Goal: Transaction & Acquisition: Purchase product/service

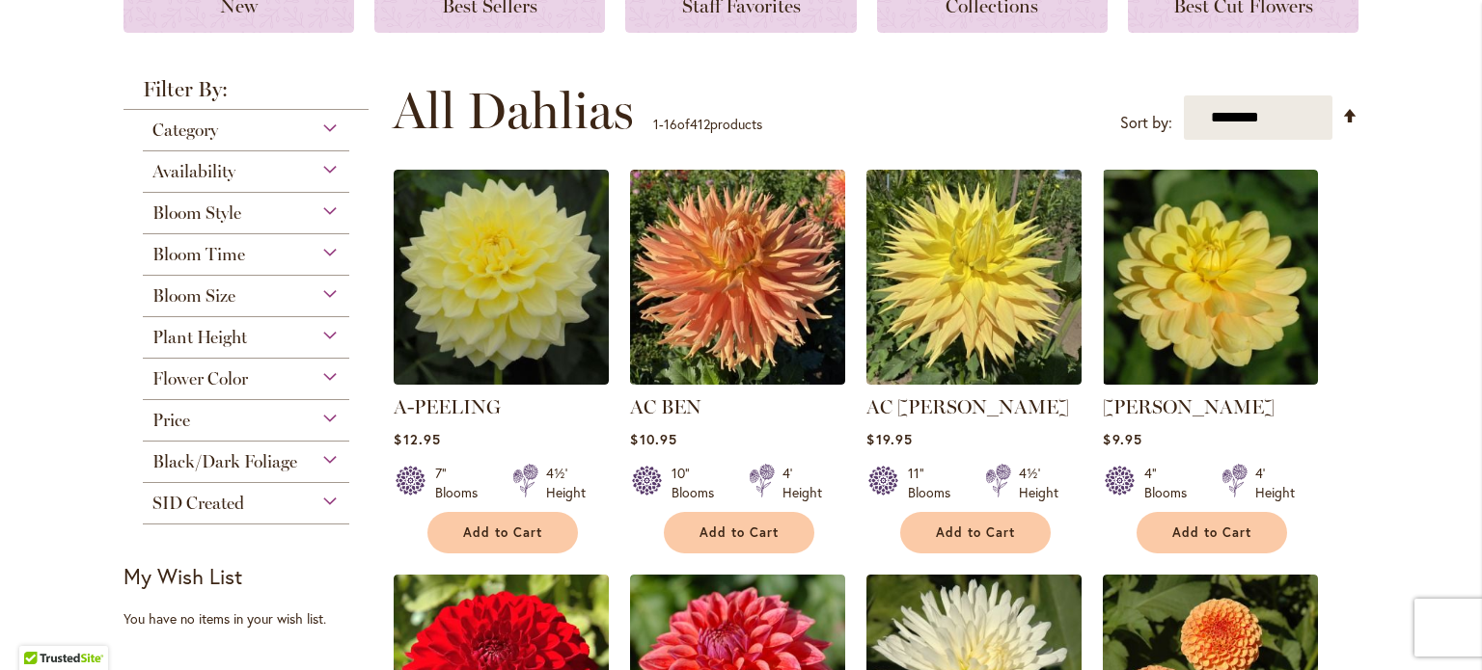
scroll to position [312, 0]
click at [325, 210] on div "Bloom Style" at bounding box center [246, 208] width 206 height 31
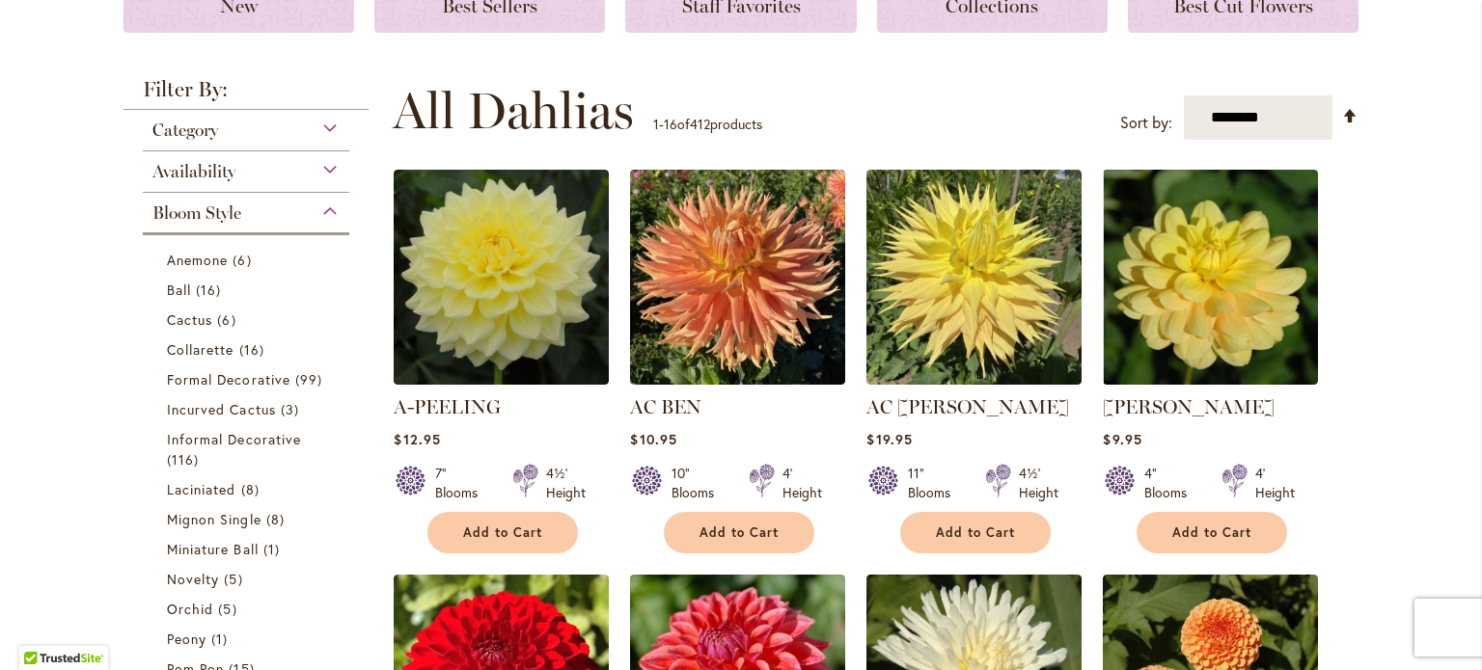
scroll to position [504, 0]
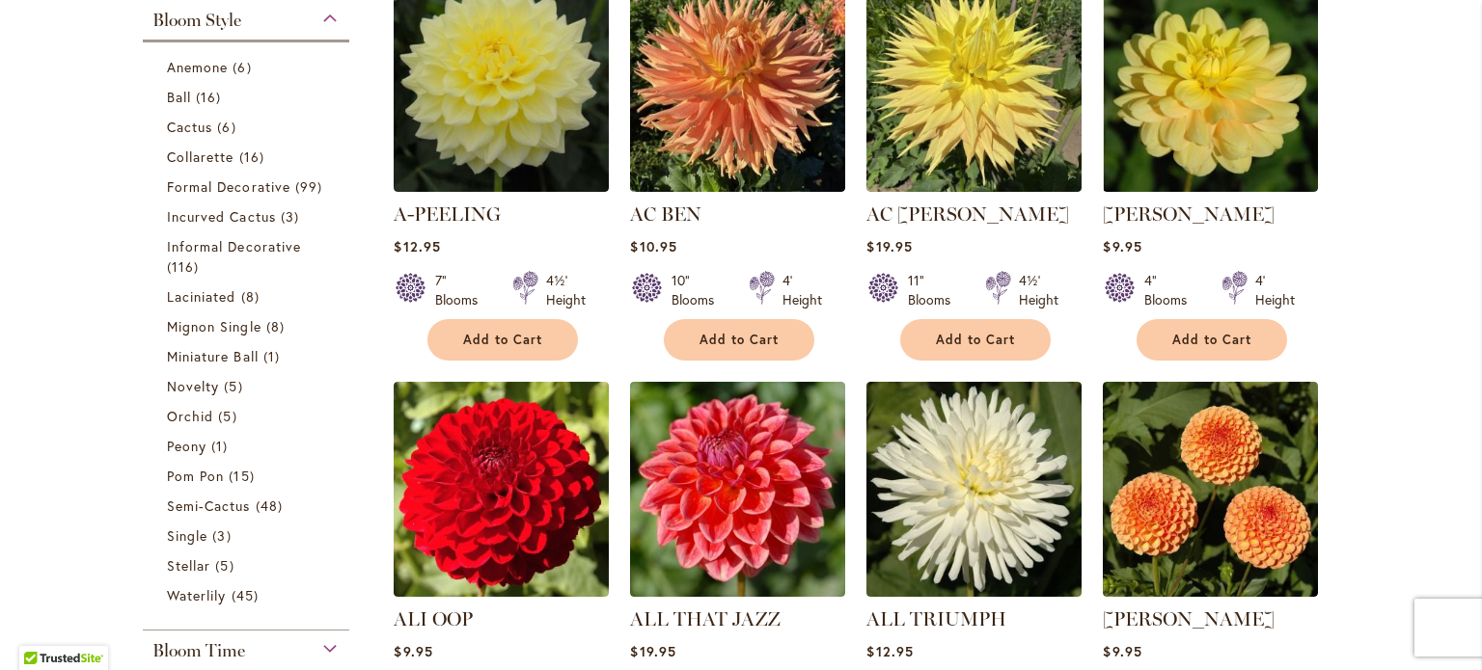
click at [317, 21] on div "Bloom Style" at bounding box center [246, 15] width 206 height 31
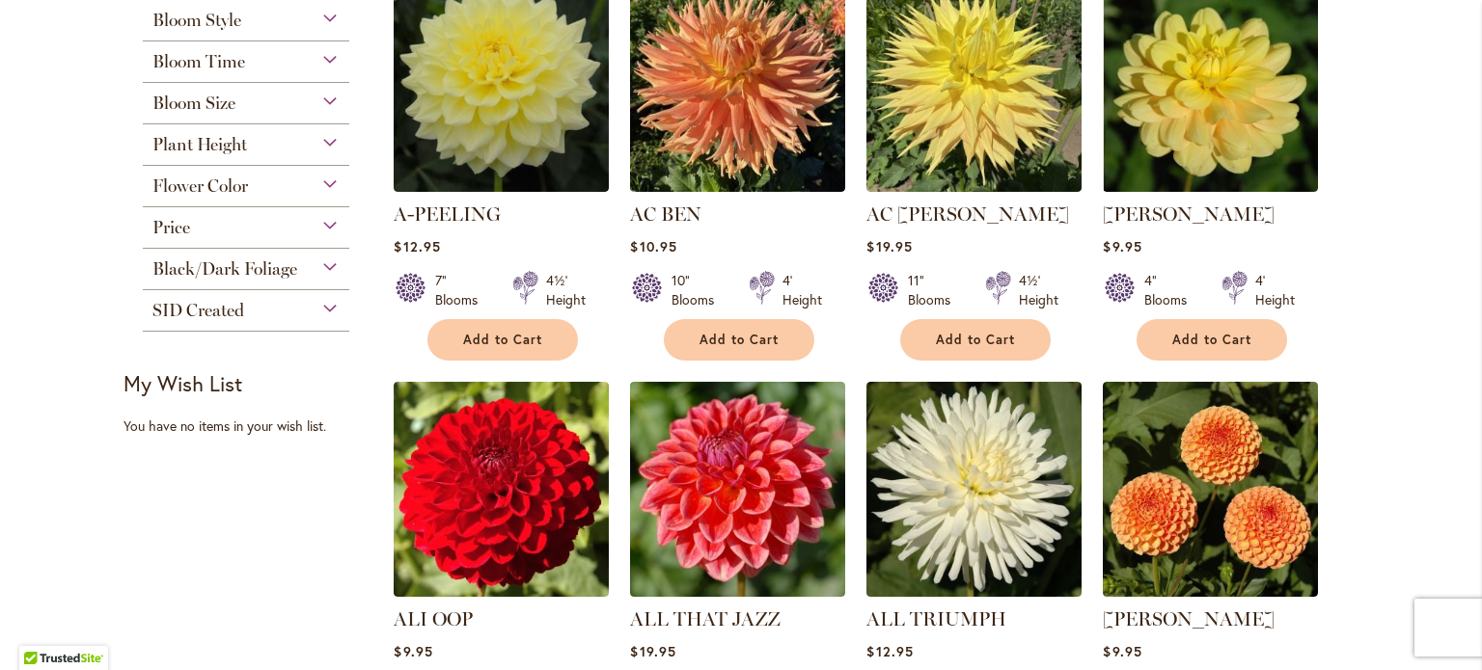
click at [324, 181] on div "Flower Color" at bounding box center [246, 181] width 206 height 31
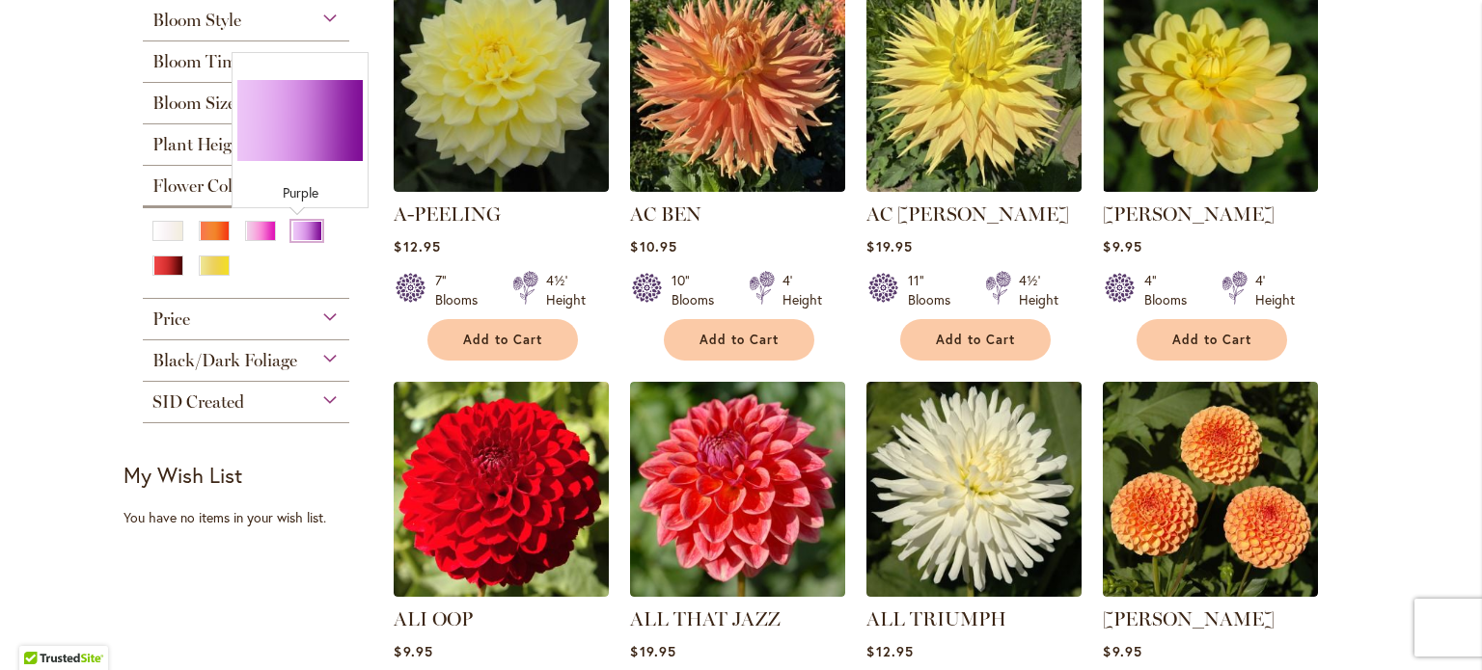
click at [296, 231] on div "Purple" at bounding box center [306, 231] width 31 height 20
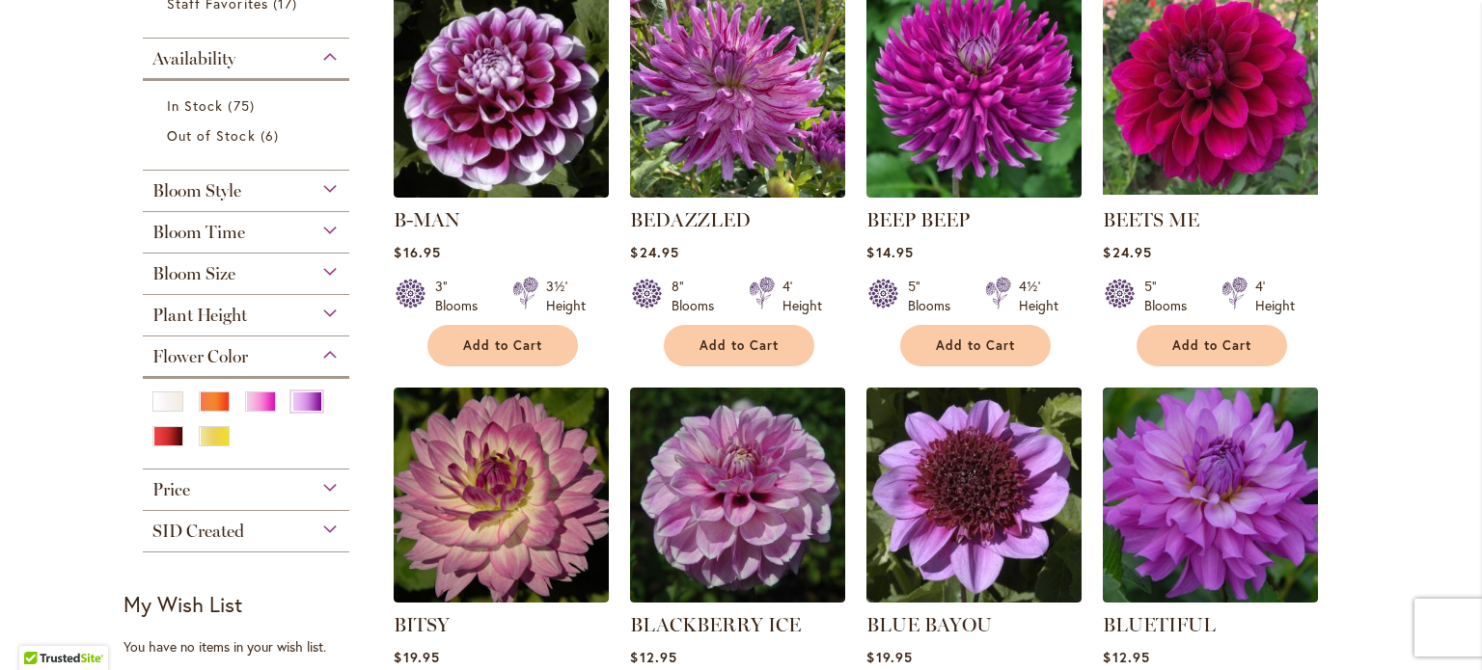
scroll to position [467, 0]
click at [318, 272] on div "Bloom Size" at bounding box center [246, 269] width 206 height 31
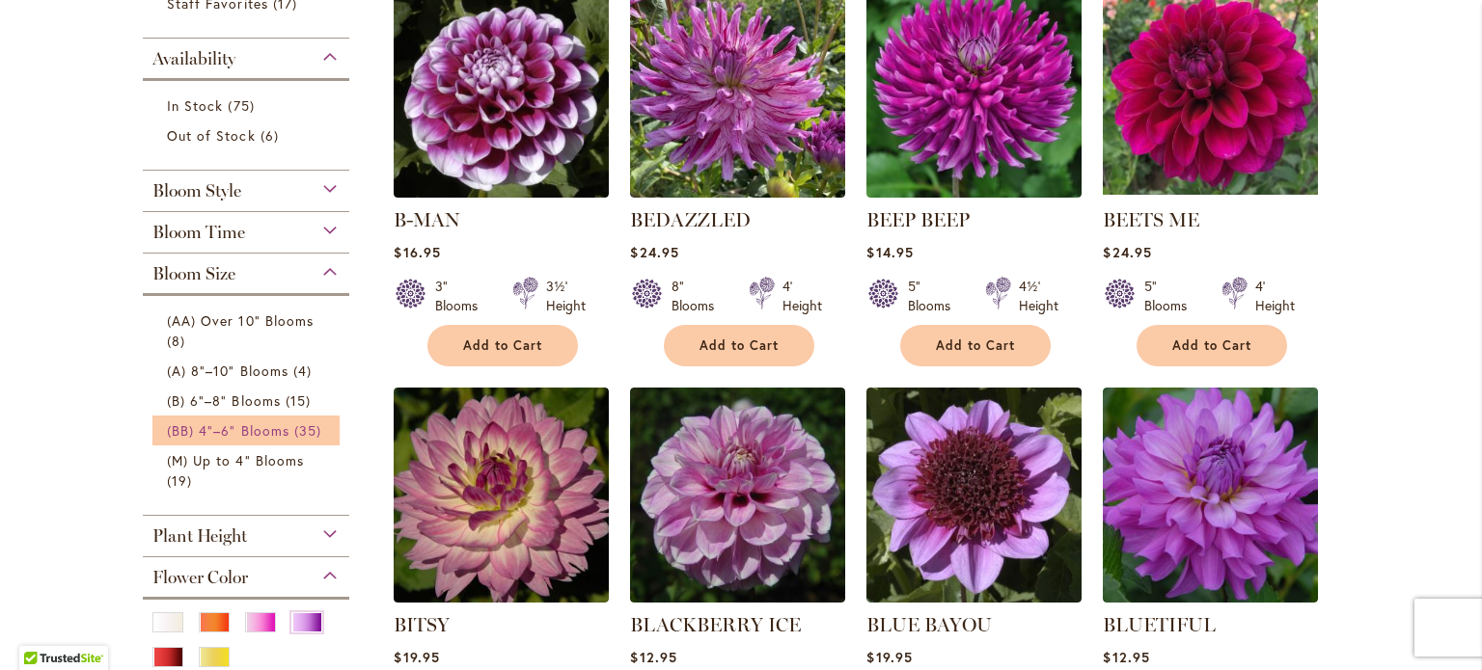
click at [257, 424] on span "(BB) 4"–6" Blooms" at bounding box center [228, 431] width 122 height 18
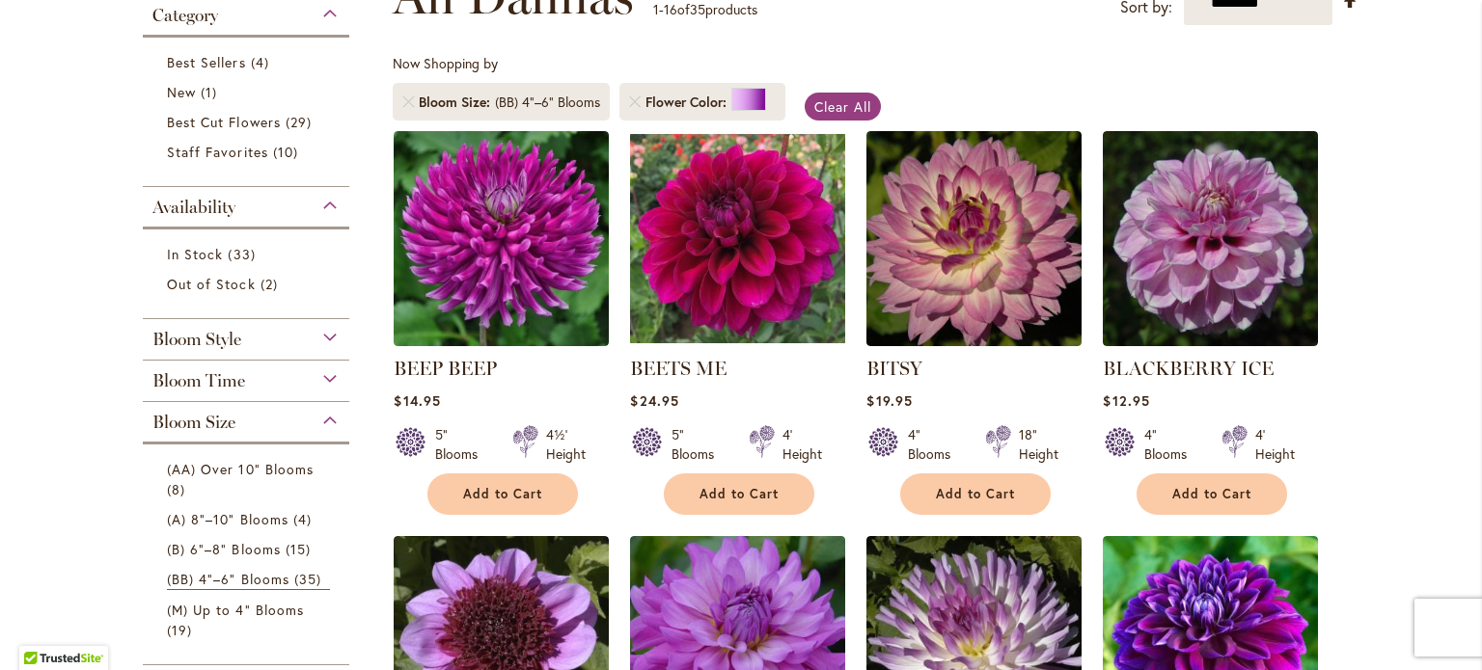
scroll to position [318, 0]
click at [321, 332] on div "Bloom Style" at bounding box center [246, 334] width 206 height 31
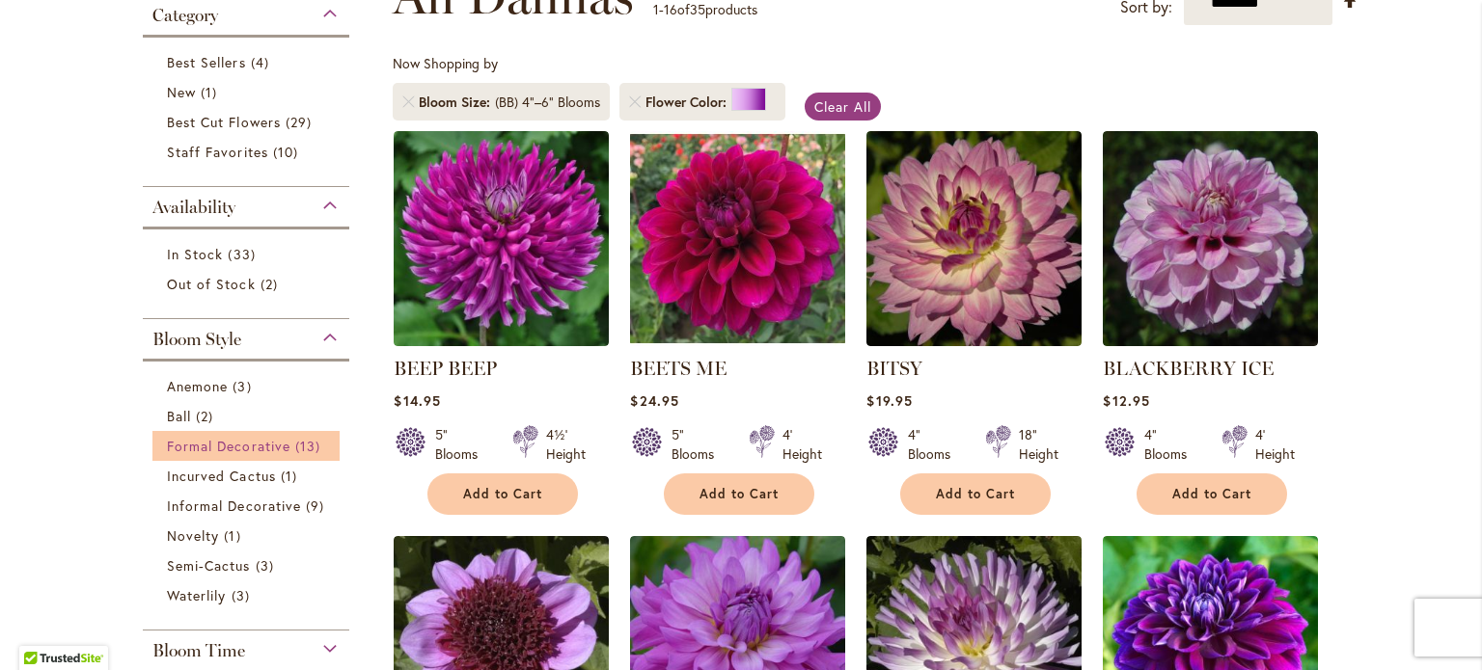
click at [264, 439] on span "Formal Decorative" at bounding box center [228, 446] width 123 height 18
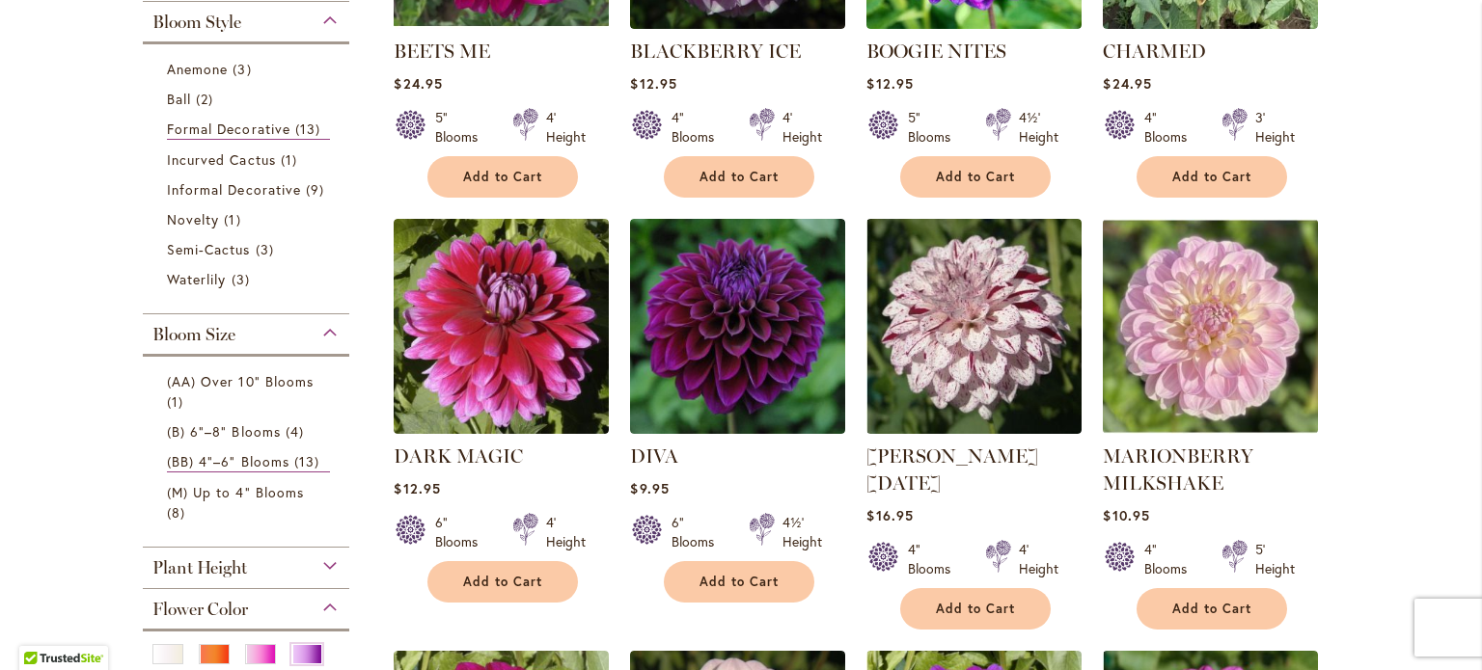
scroll to position [637, 0]
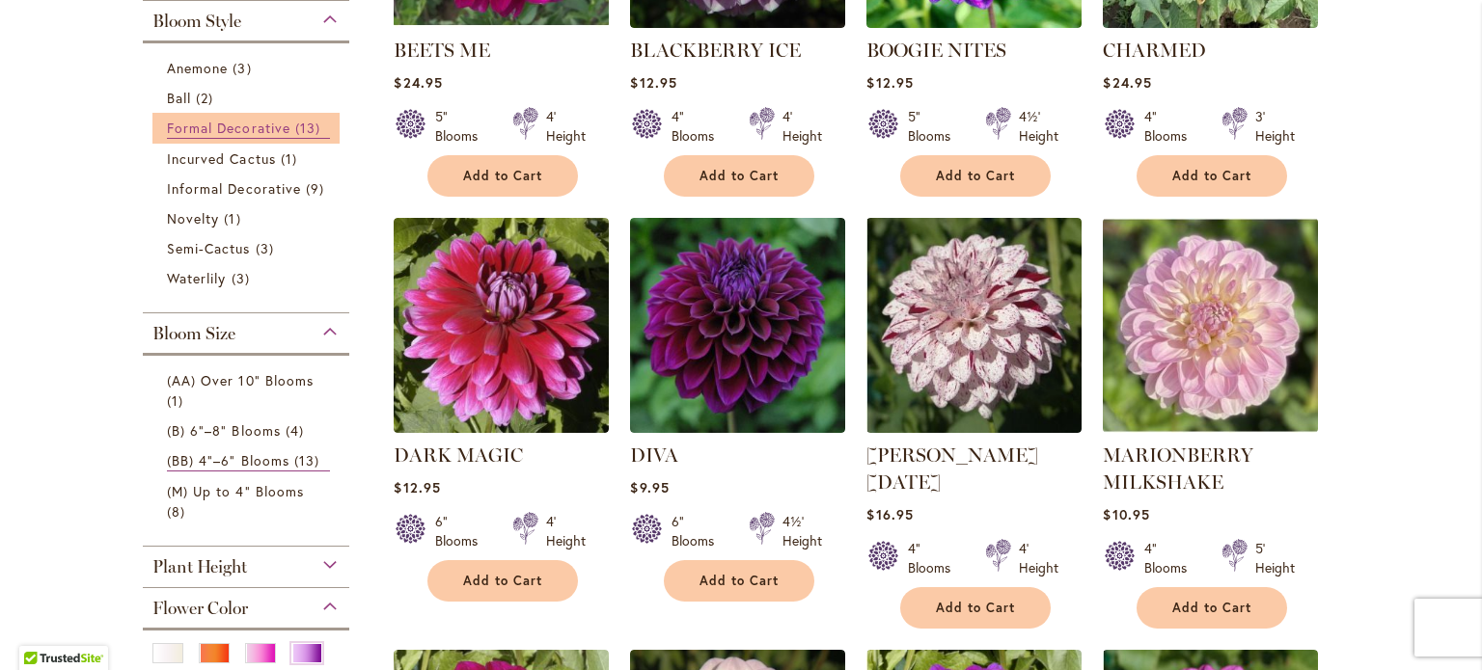
click at [295, 129] on span "13 items" at bounding box center [310, 128] width 30 height 20
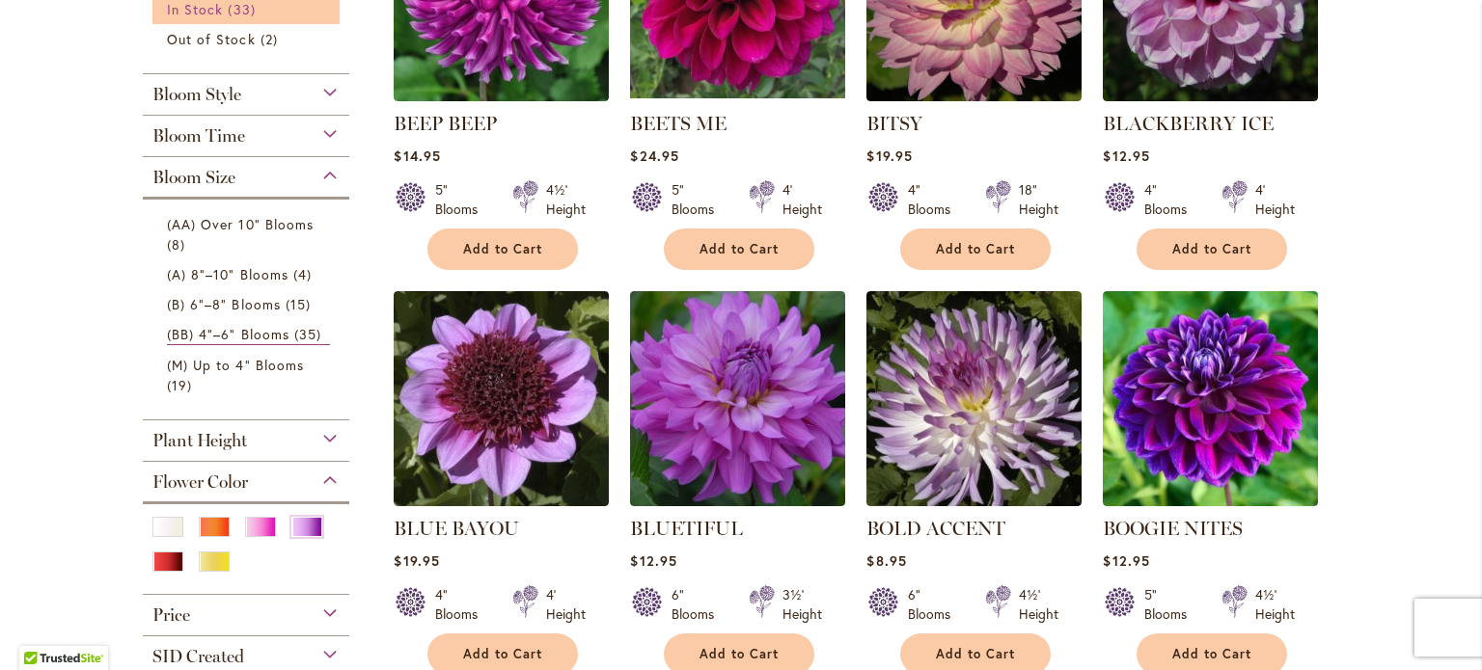
scroll to position [569, 0]
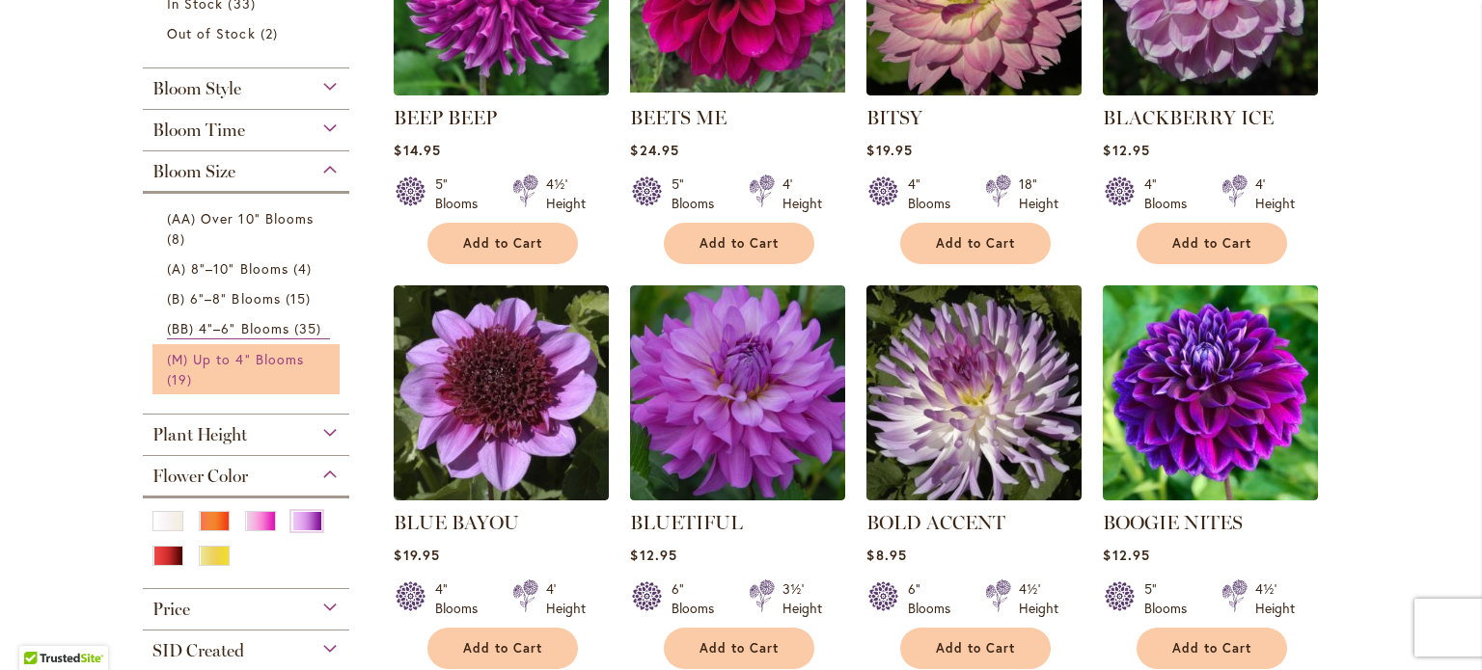
click at [257, 354] on span "(M) Up to 4" Blooms" at bounding box center [235, 359] width 137 height 18
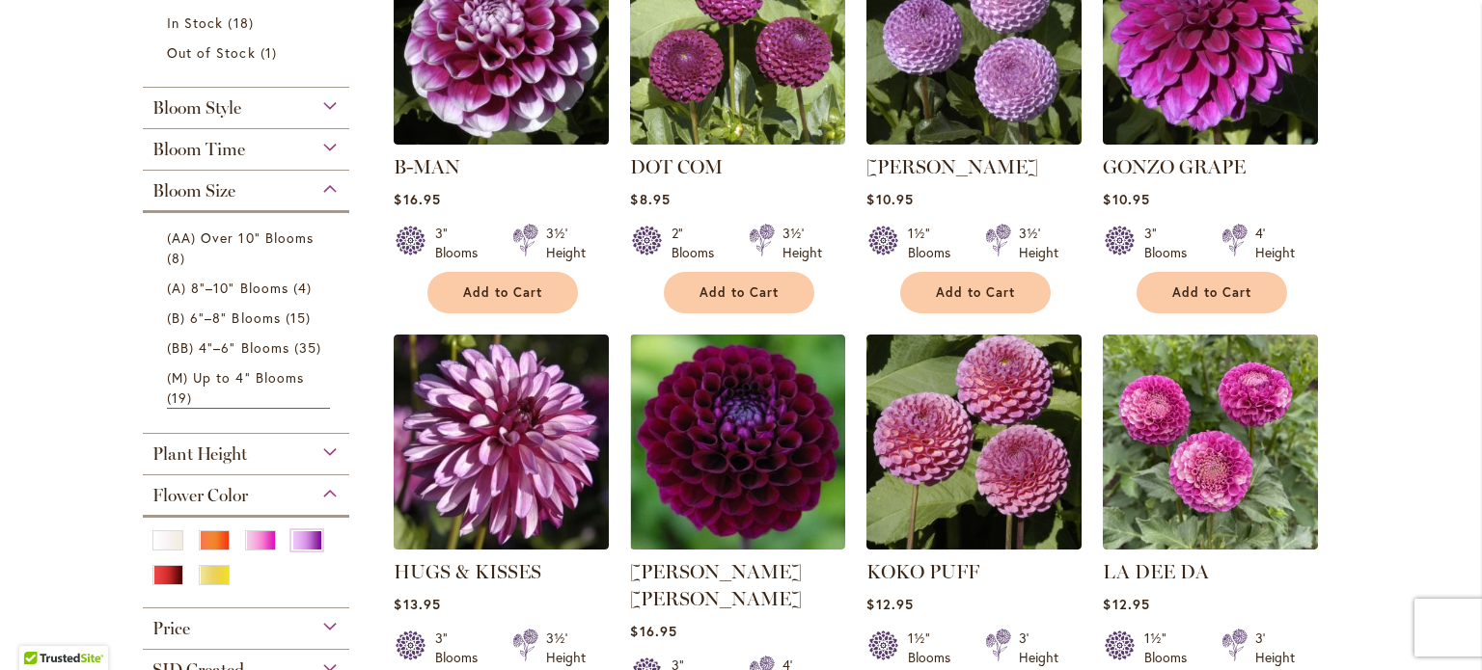
scroll to position [519, 0]
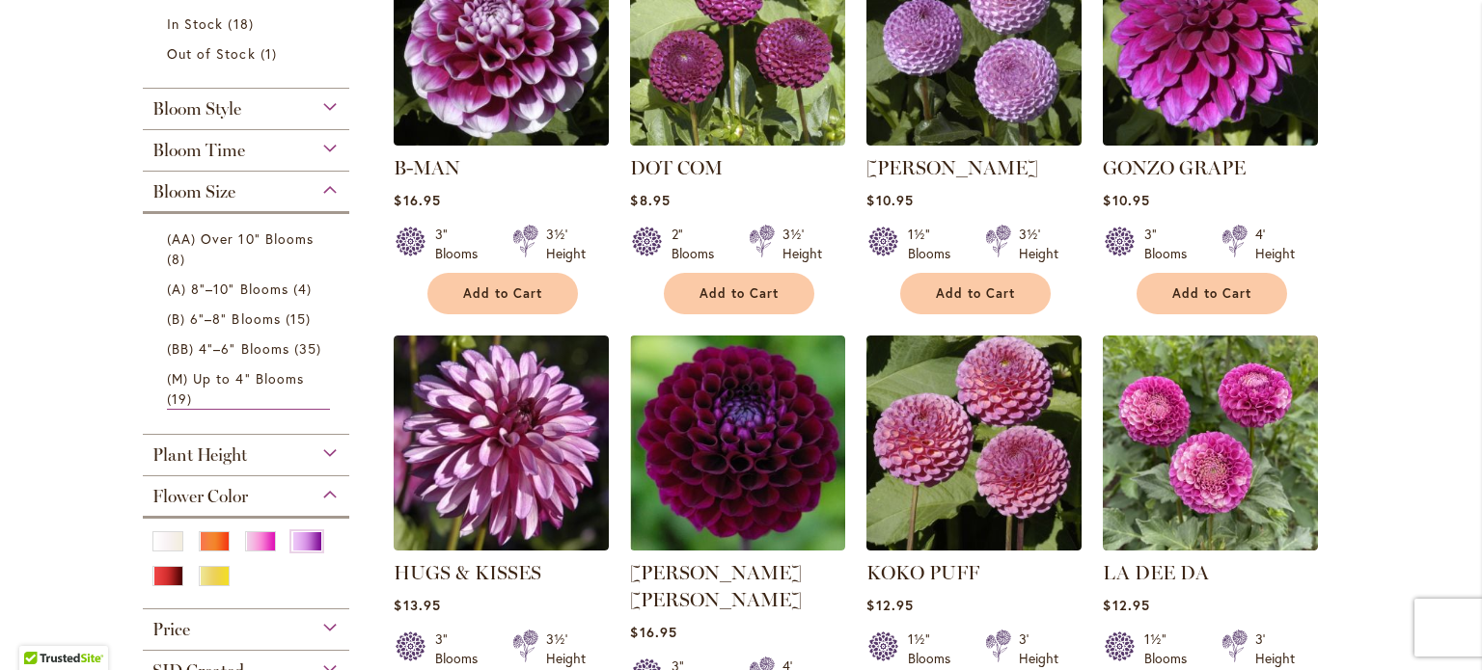
click at [320, 106] on div "Bloom Style" at bounding box center [246, 104] width 206 height 31
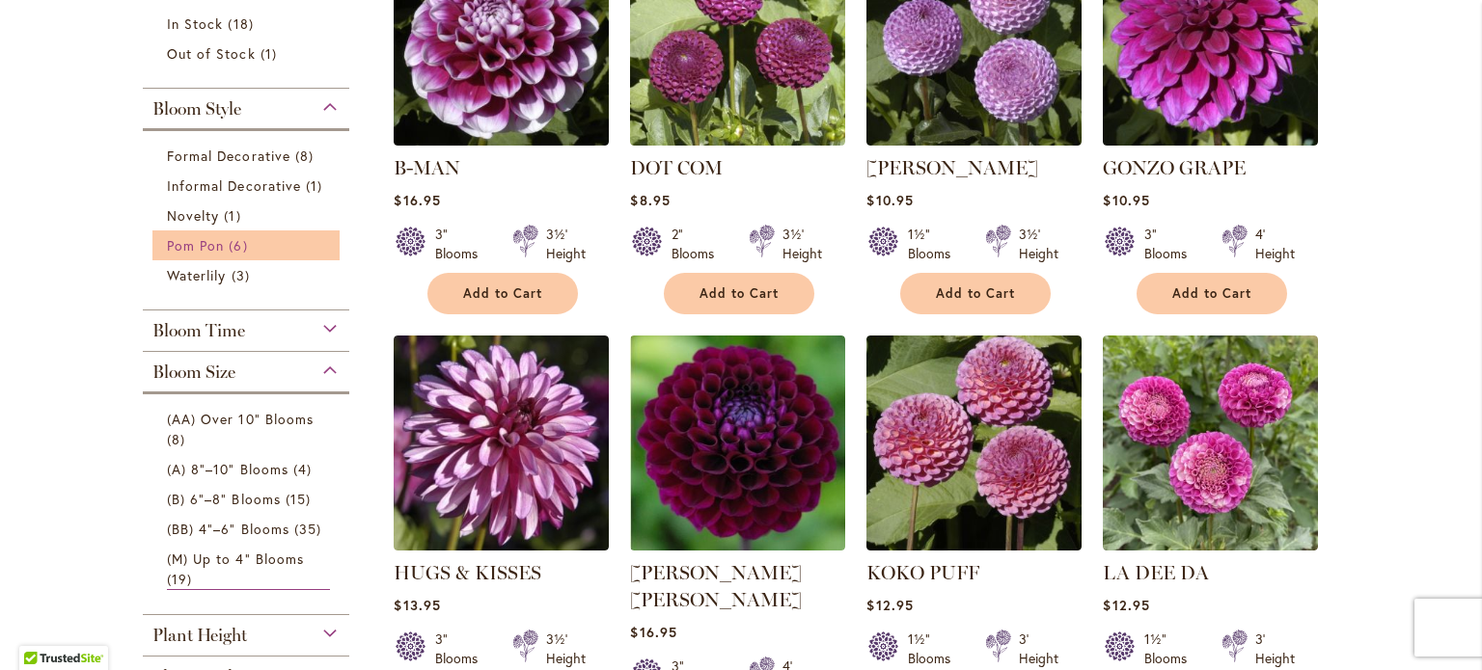
click at [203, 240] on span "Pom Pon" at bounding box center [195, 245] width 57 height 18
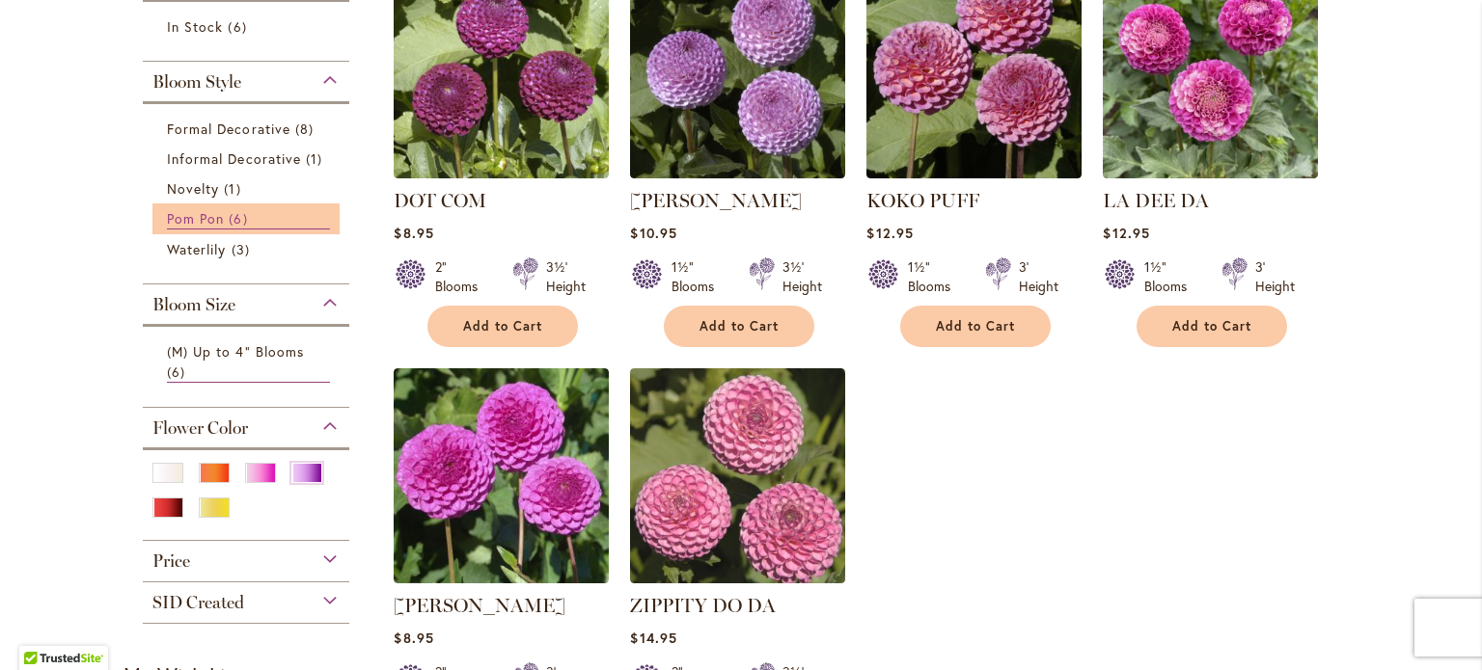
scroll to position [486, 0]
